Goal: Transaction & Acquisition: Purchase product/service

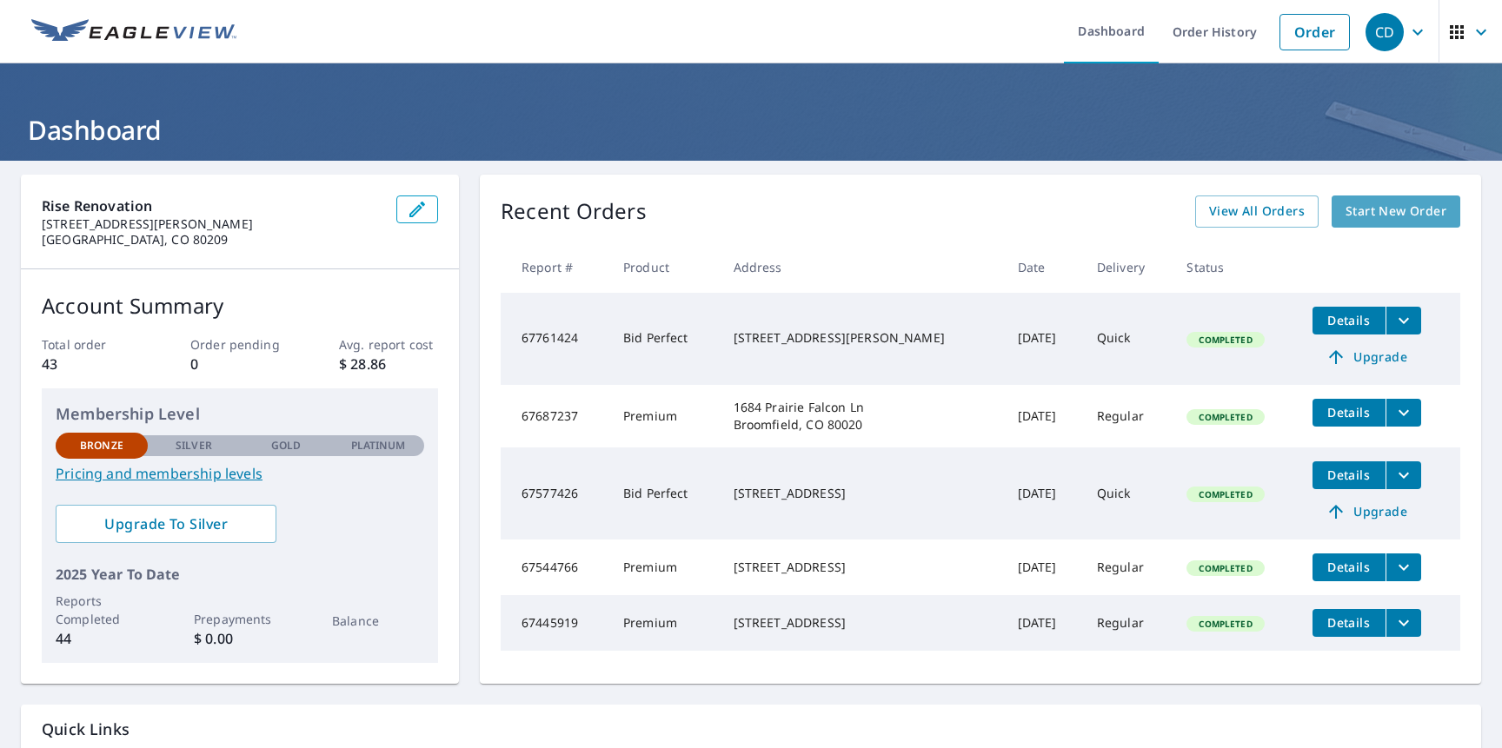
click at [1385, 213] on span "Start New Order" at bounding box center [1396, 212] width 101 height 22
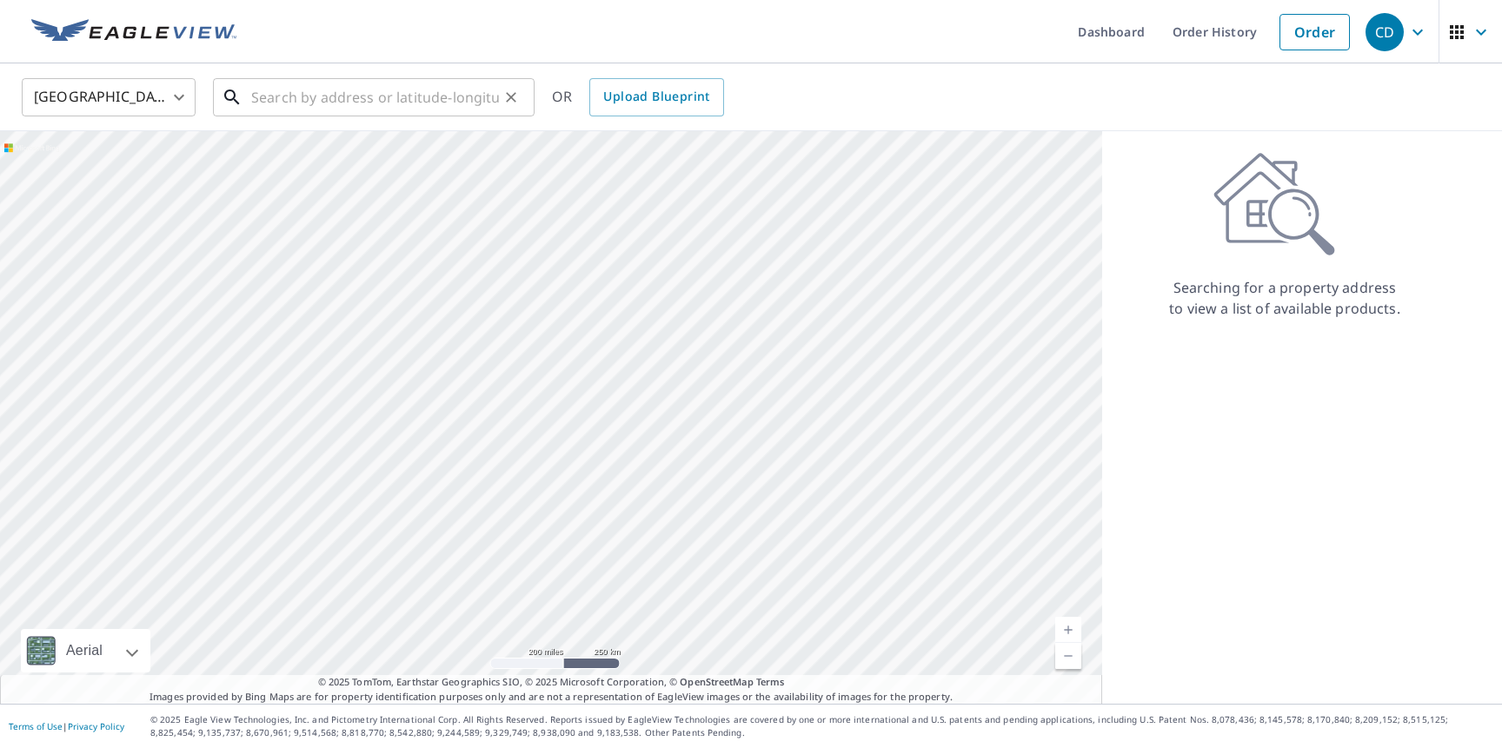
click at [293, 98] on input "text" at bounding box center [375, 97] width 248 height 49
paste input "[STREET_ADDRESS]"
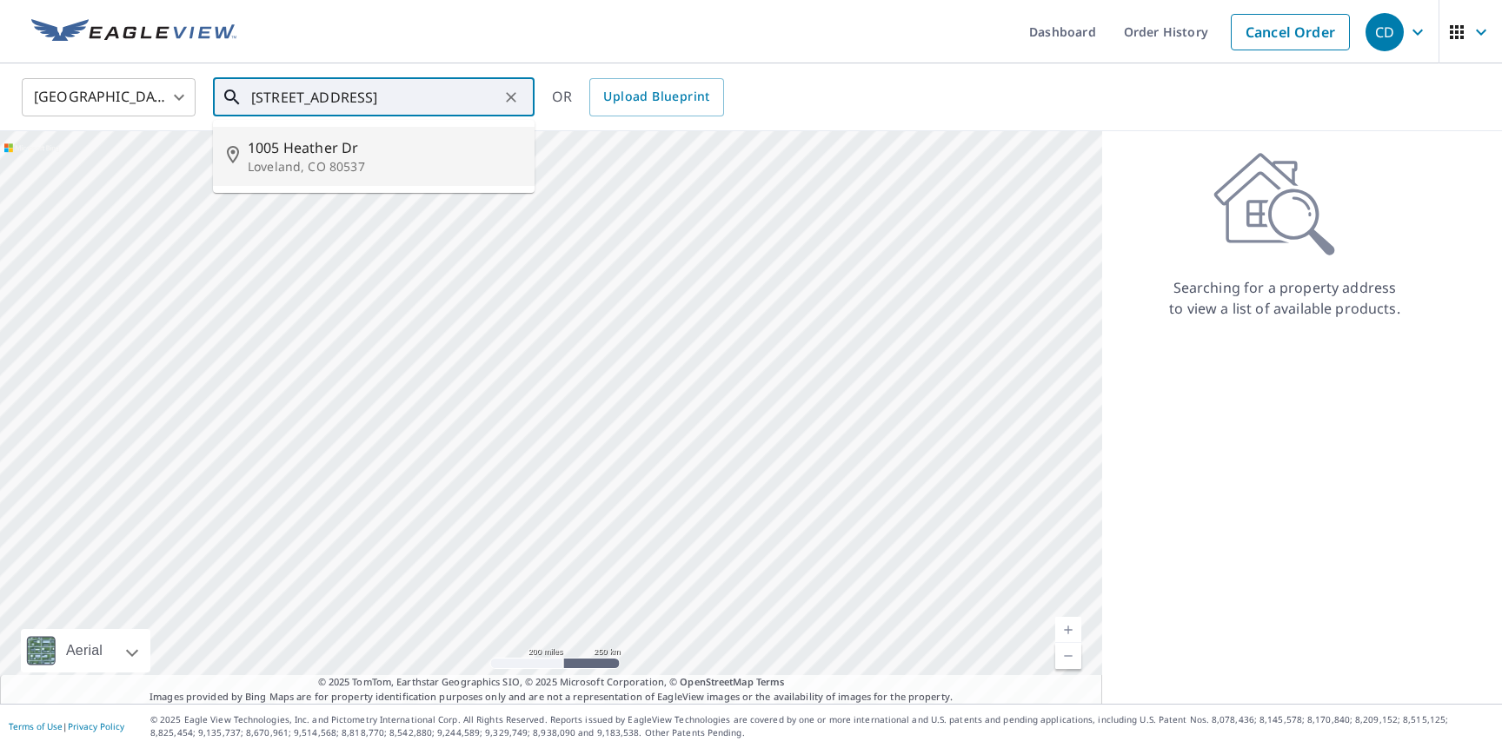
click at [407, 143] on span "1005 Heather Dr" at bounding box center [384, 147] width 273 height 21
type input "[STREET_ADDRESS][PERSON_NAME]"
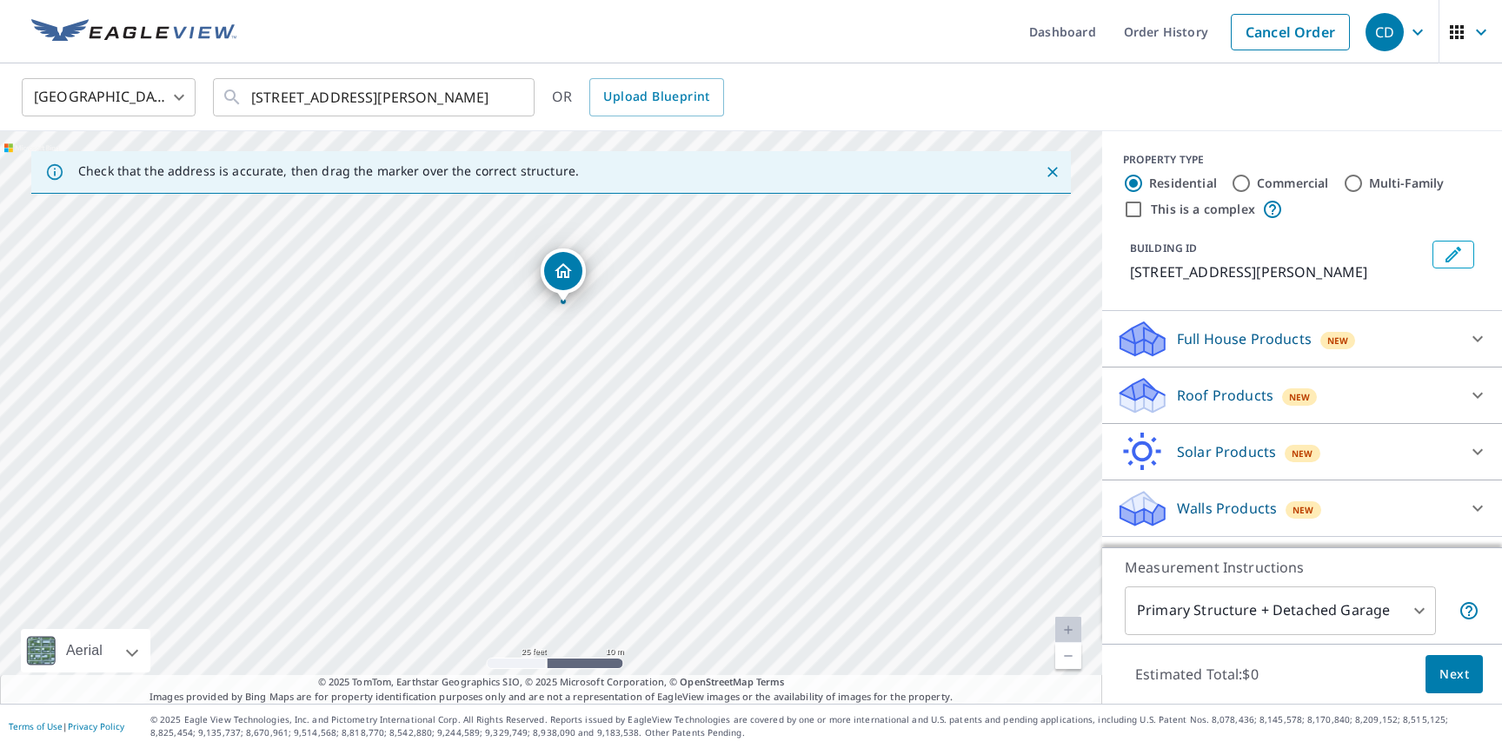
click at [1290, 398] on span "New" at bounding box center [1300, 397] width 22 height 14
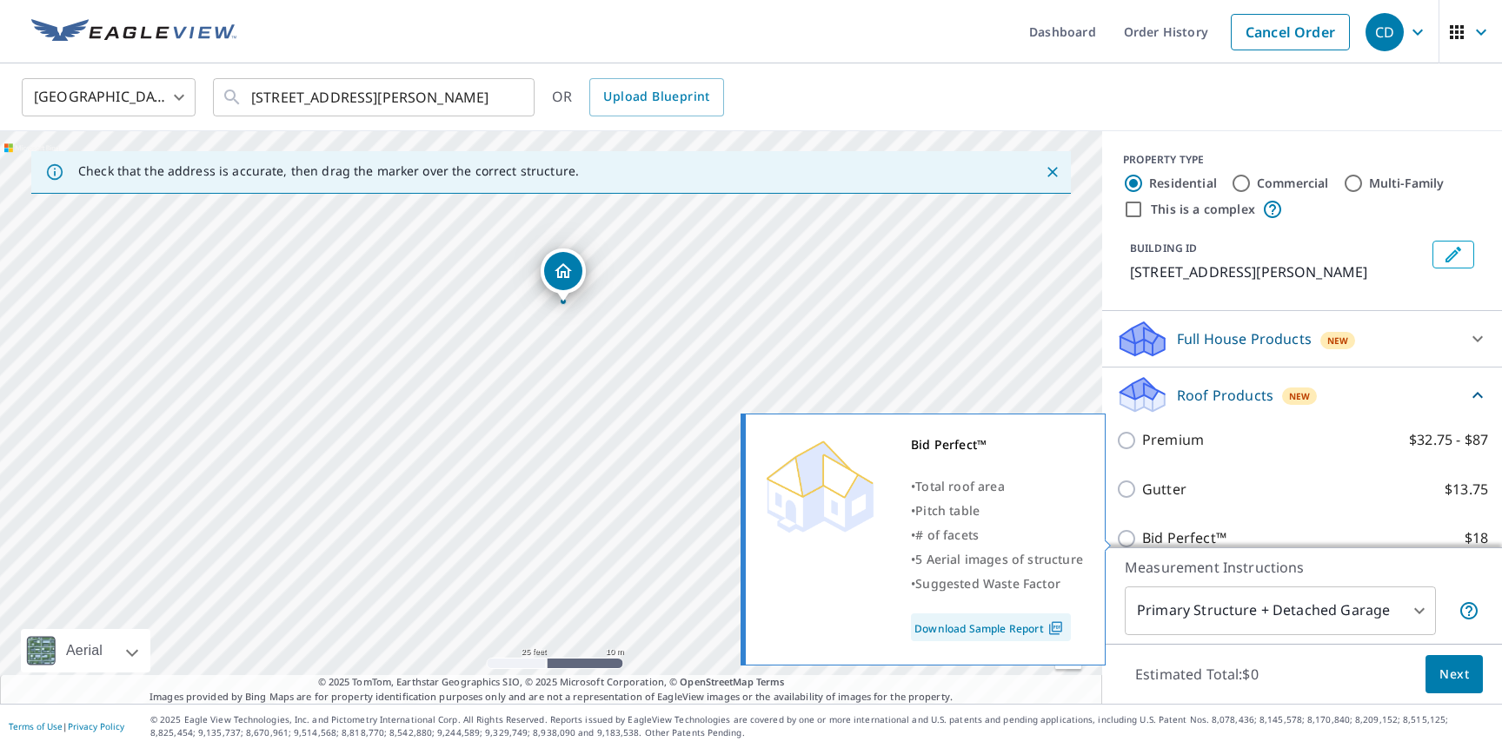
click at [1140, 529] on input "Bid Perfect™ $18" at bounding box center [1129, 539] width 26 height 21
checkbox input "true"
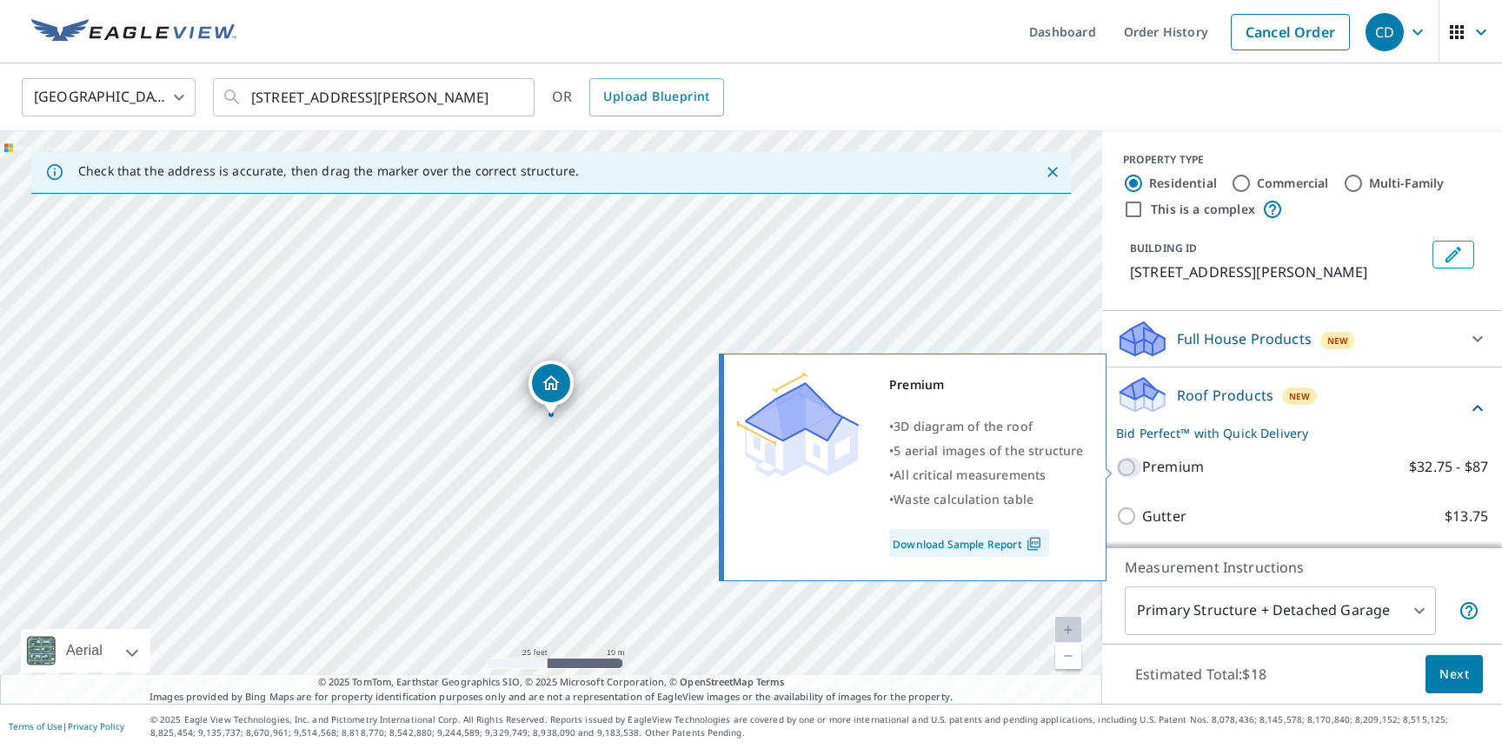
click at [1128, 468] on input "Premium $32.75 - $87" at bounding box center [1129, 467] width 26 height 21
checkbox input "true"
checkbox input "false"
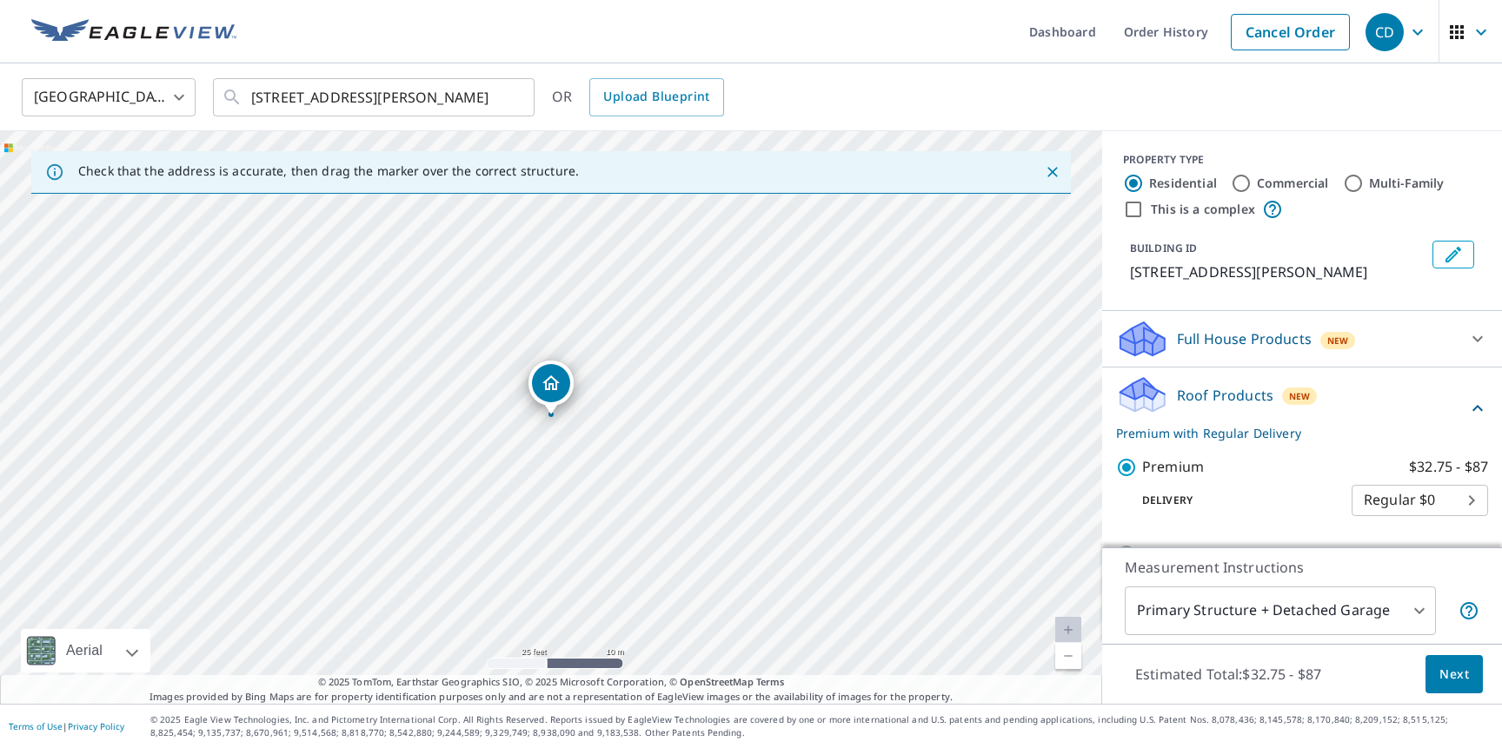
click at [1227, 613] on body "CD CD Dashboard Order History Cancel Order CD United States [GEOGRAPHIC_DATA] ​…" at bounding box center [751, 374] width 1502 height 748
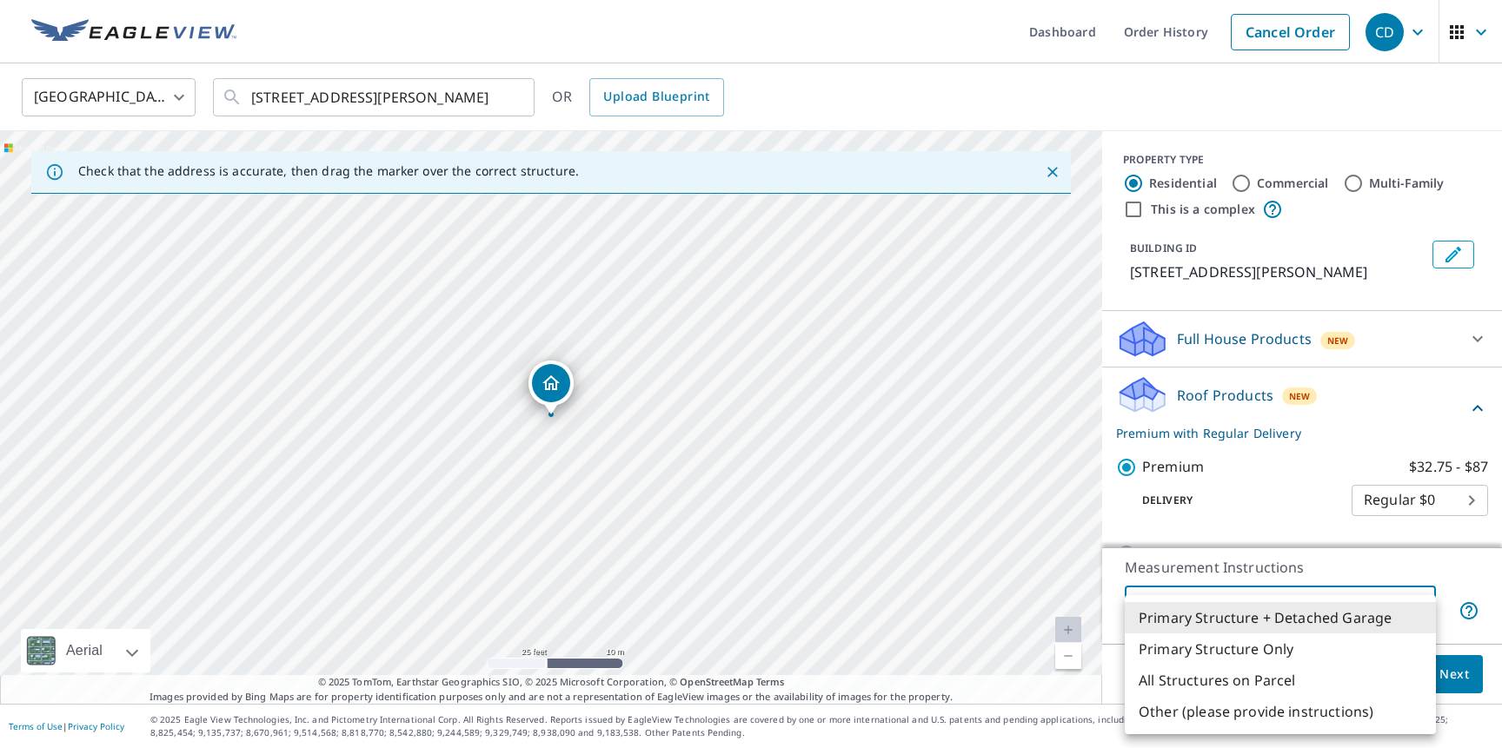
click at [1232, 648] on li "Primary Structure Only" at bounding box center [1280, 649] width 311 height 31
type input "2"
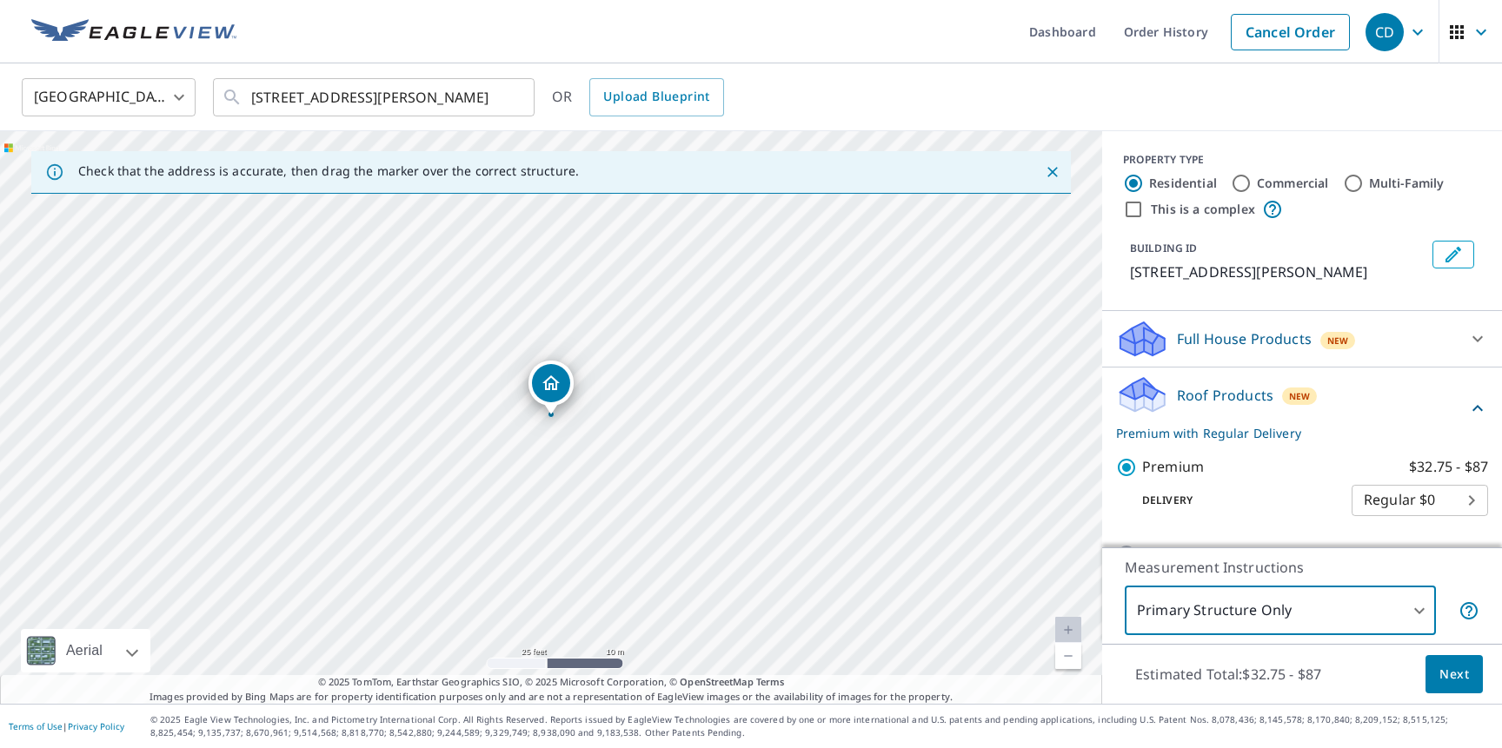
click at [1451, 676] on span "Next" at bounding box center [1455, 675] width 30 height 22
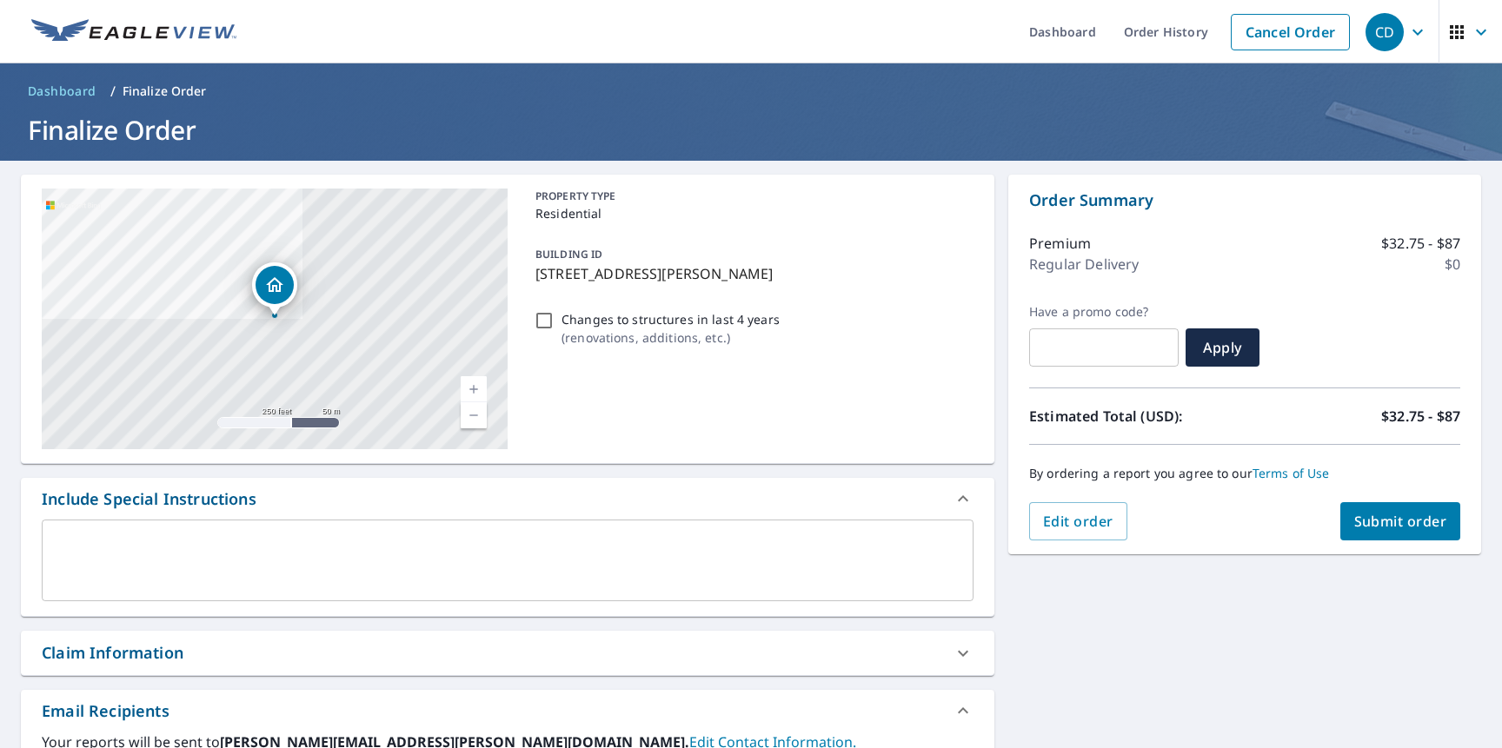
click at [1366, 535] on button "Submit order" at bounding box center [1400, 521] width 121 height 38
